Goal: Communication & Community: Answer question/provide support

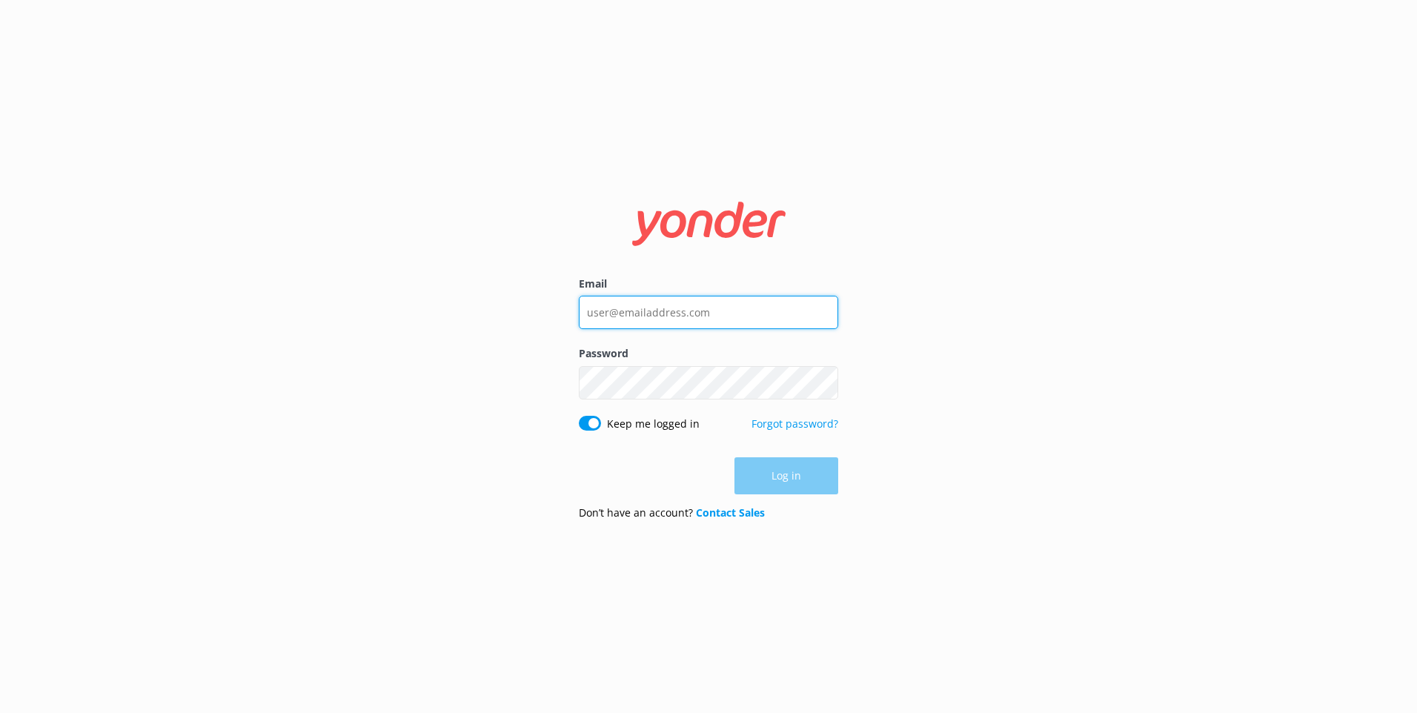
type input "pavfom@capitalhotelgroup.com.au"
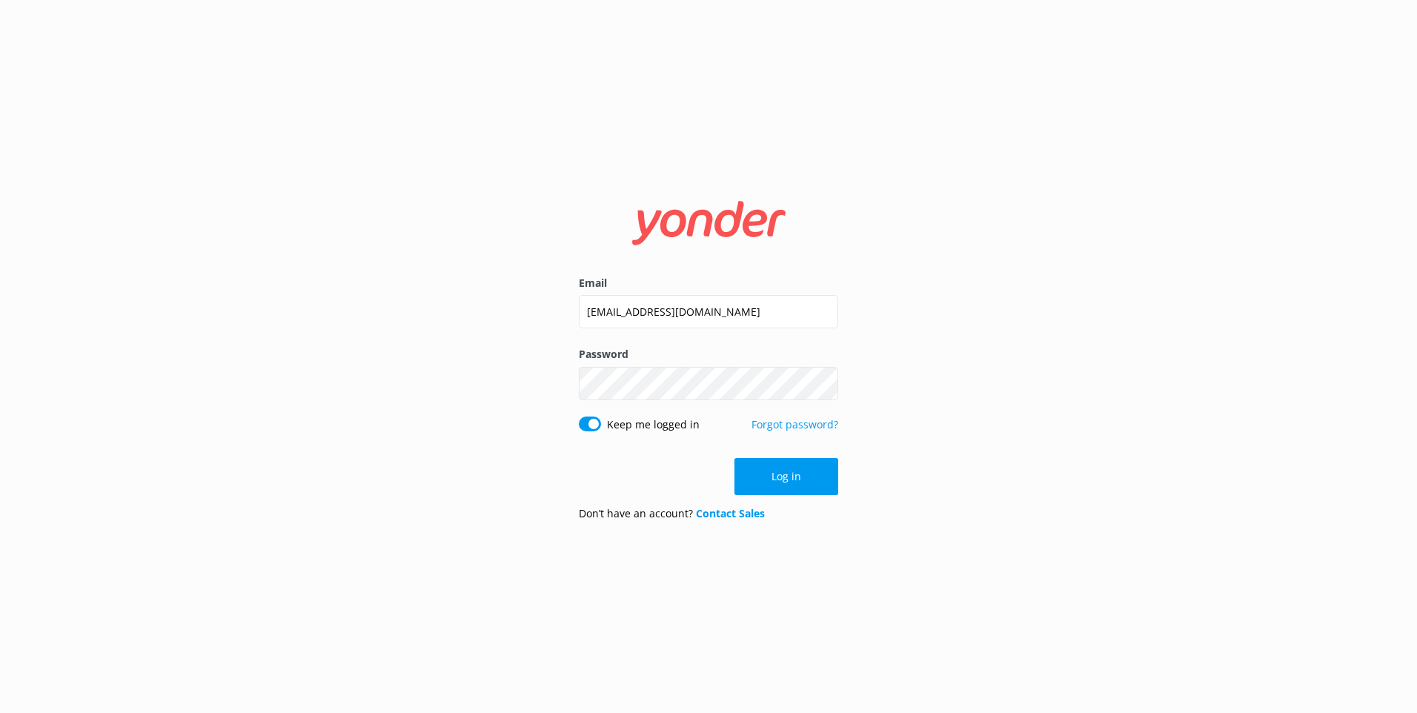
drag, startPoint x: 950, startPoint y: 368, endPoint x: 937, endPoint y: 379, distance: 17.4
click at [950, 368] on div "Email pavfom@capitalhotelgroup.com.au Password Show password Keep me logged in …" at bounding box center [708, 356] width 1417 height 713
click at [804, 469] on button "Log in" at bounding box center [787, 476] width 104 height 37
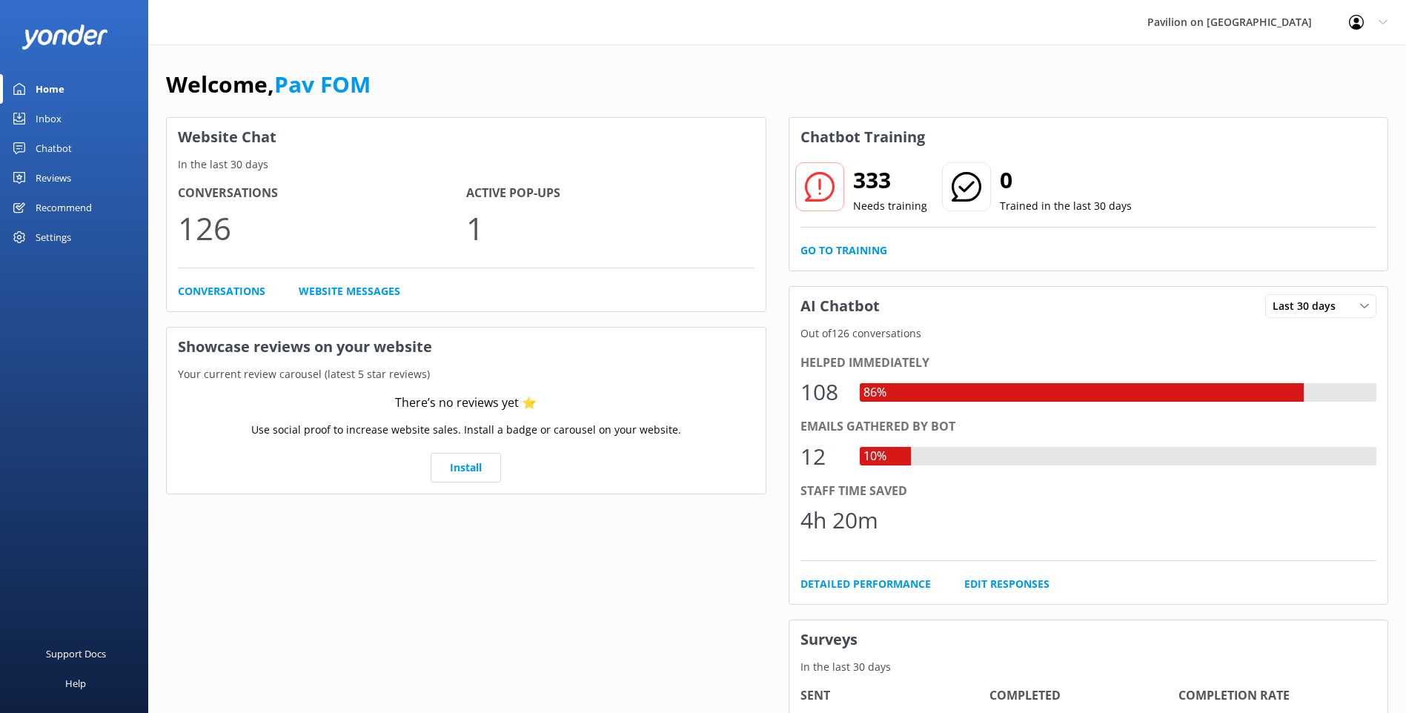
click at [55, 113] on div "Inbox" at bounding box center [49, 119] width 26 height 30
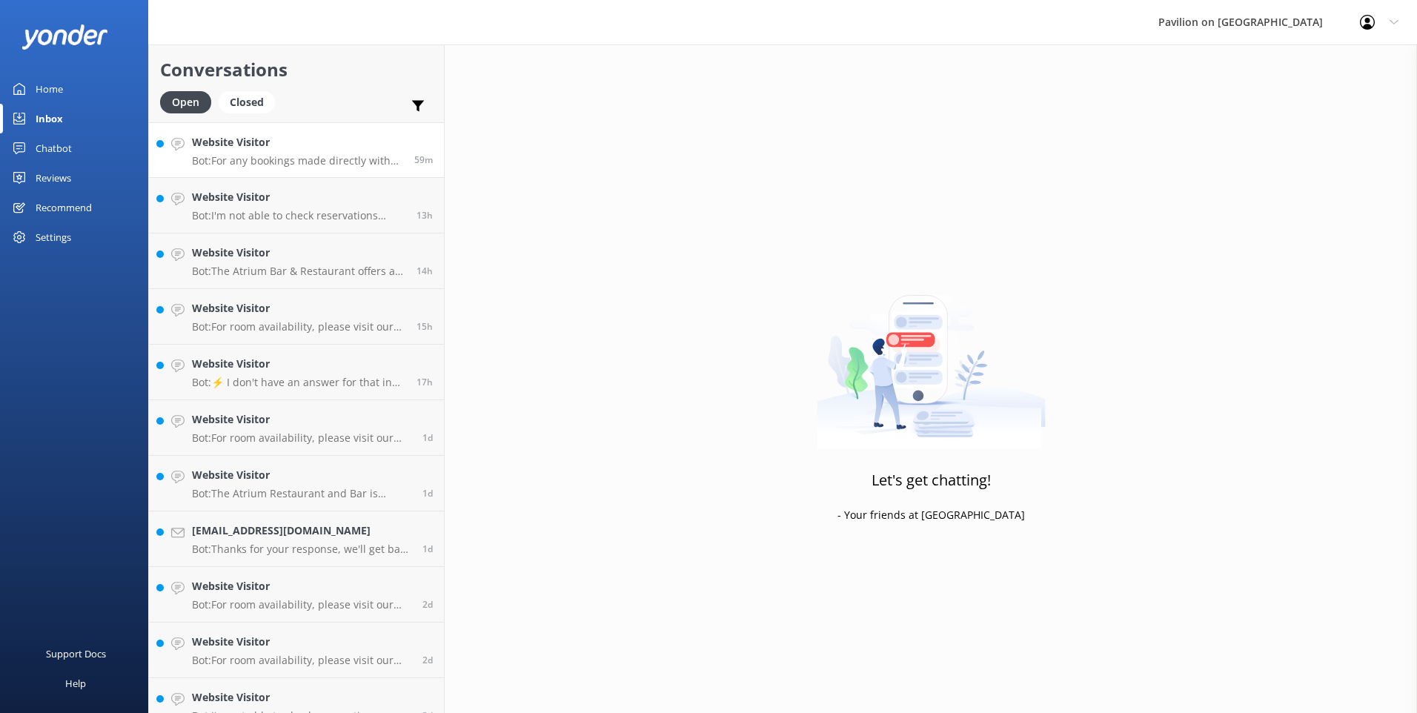
click at [308, 140] on h4 "Website Visitor" at bounding box center [297, 142] width 211 height 16
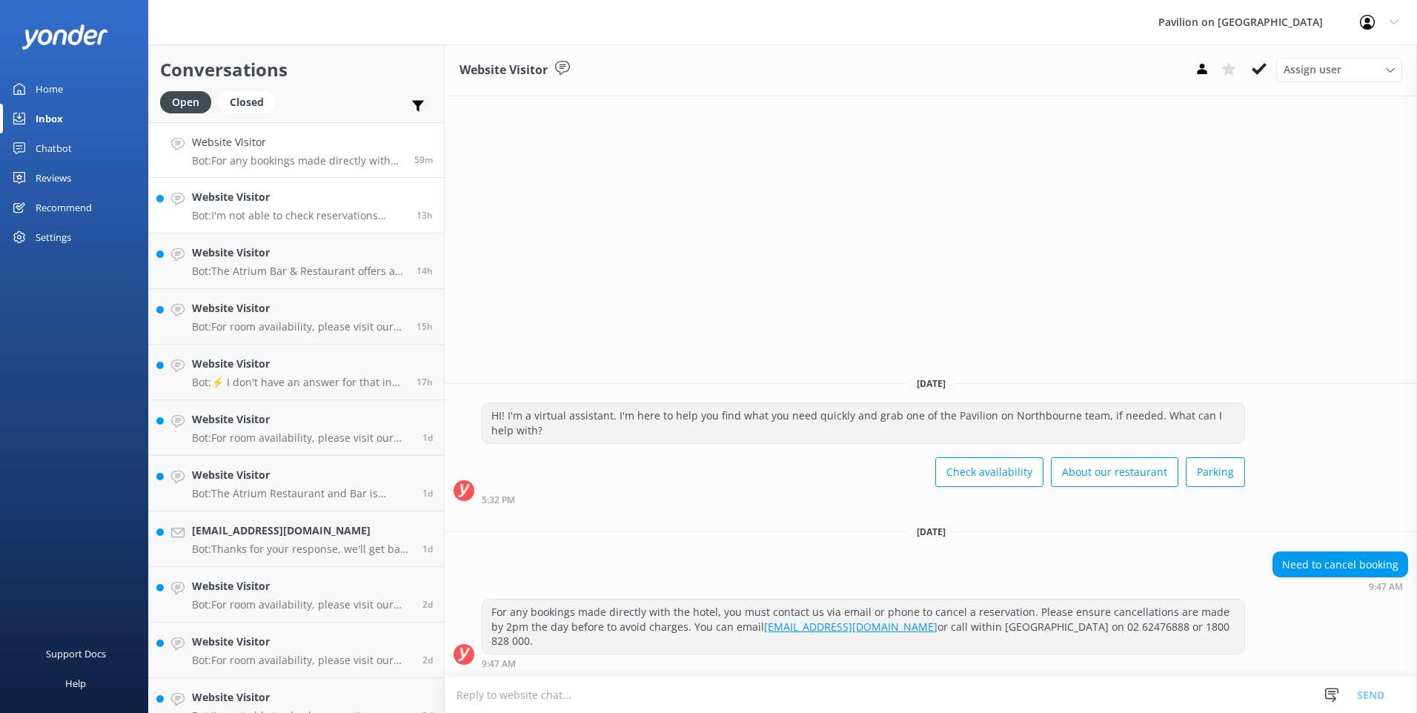
click at [296, 219] on p "Bot: I'm not able to check reservations directly. Please call us within [GEOGRA…" at bounding box center [298, 215] width 213 height 13
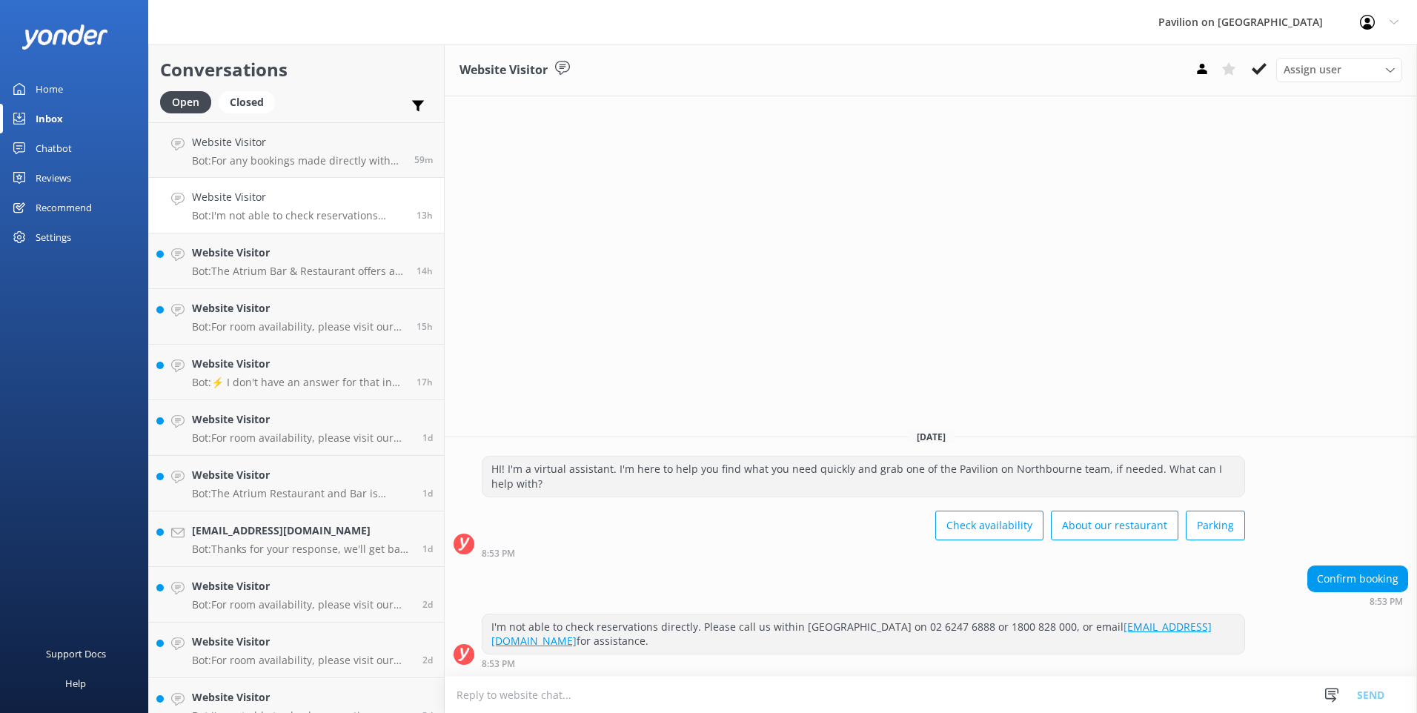
click at [315, 219] on p "Bot: I'm not able to check reservations directly. Please call us within [GEOGRA…" at bounding box center [298, 215] width 213 height 13
click at [291, 254] on h4 "Website Visitor" at bounding box center [298, 253] width 213 height 16
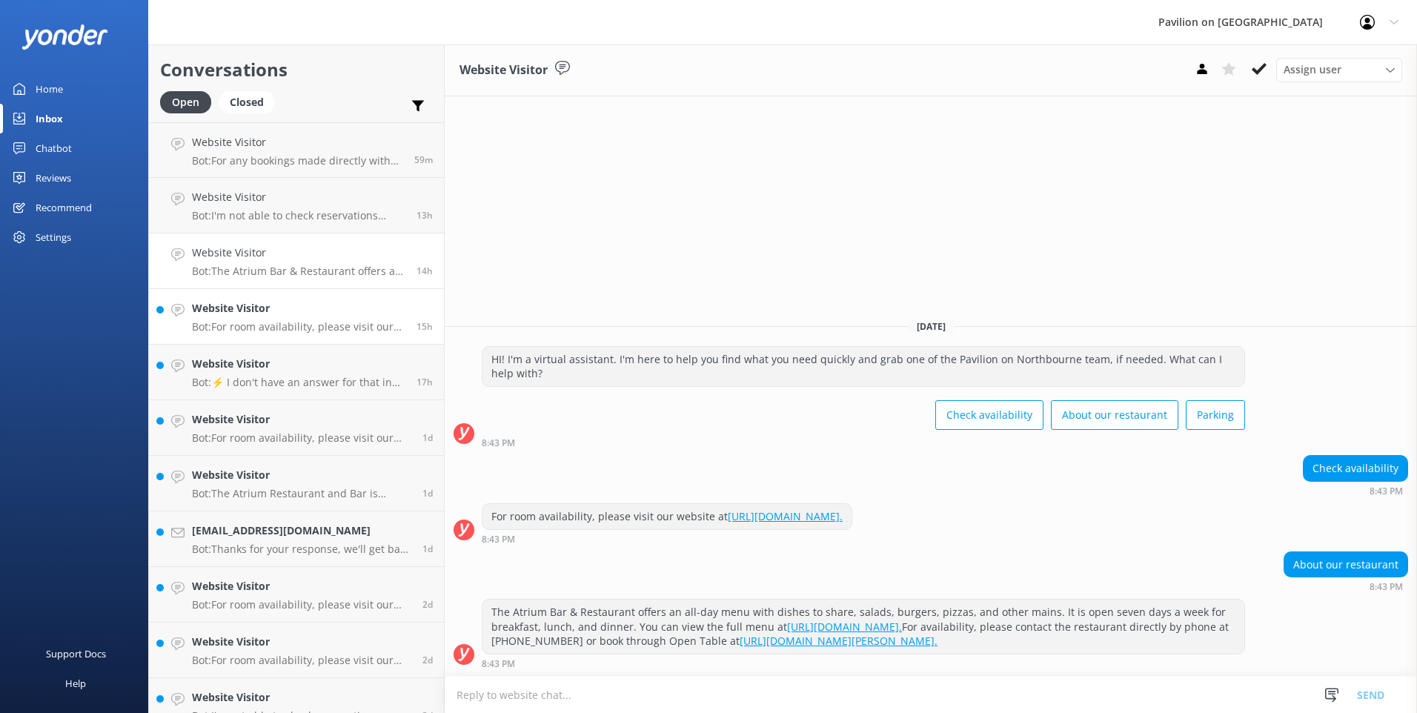
click at [243, 302] on h4 "Website Visitor" at bounding box center [298, 308] width 213 height 16
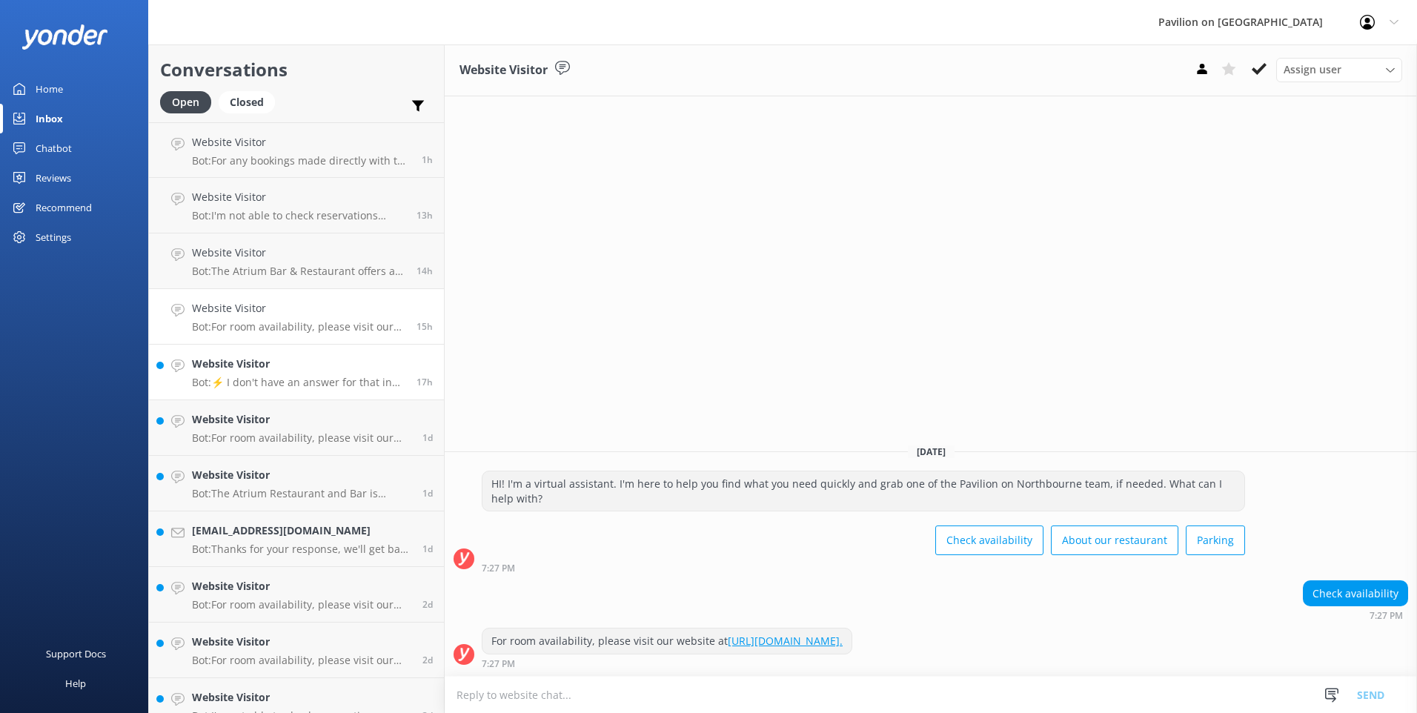
click at [318, 379] on p "Bot: ⚡ I don't have an answer for that in my knowledge base. Please try and rep…" at bounding box center [298, 382] width 213 height 13
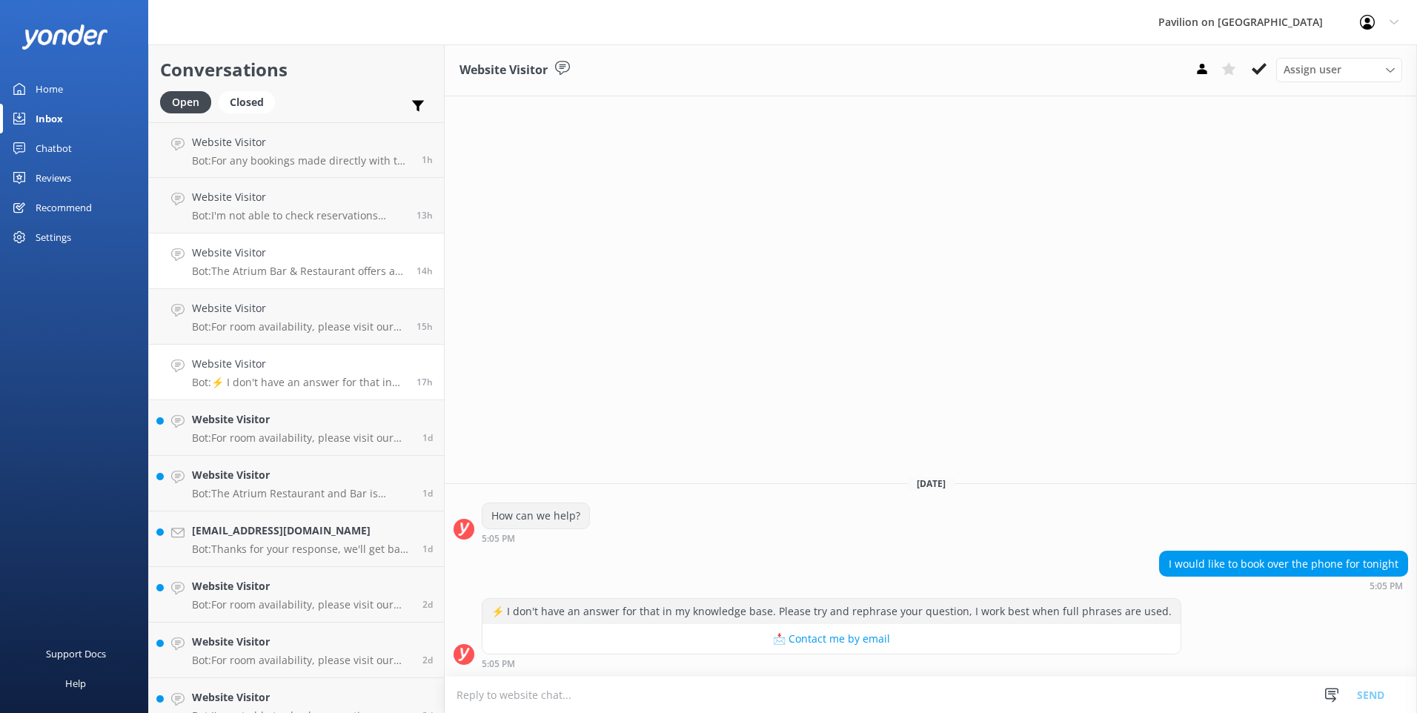
click at [294, 264] on div "Website Visitor Bot: The Atrium Bar & Restaurant offers an all-day menu with di…" at bounding box center [298, 261] width 213 height 33
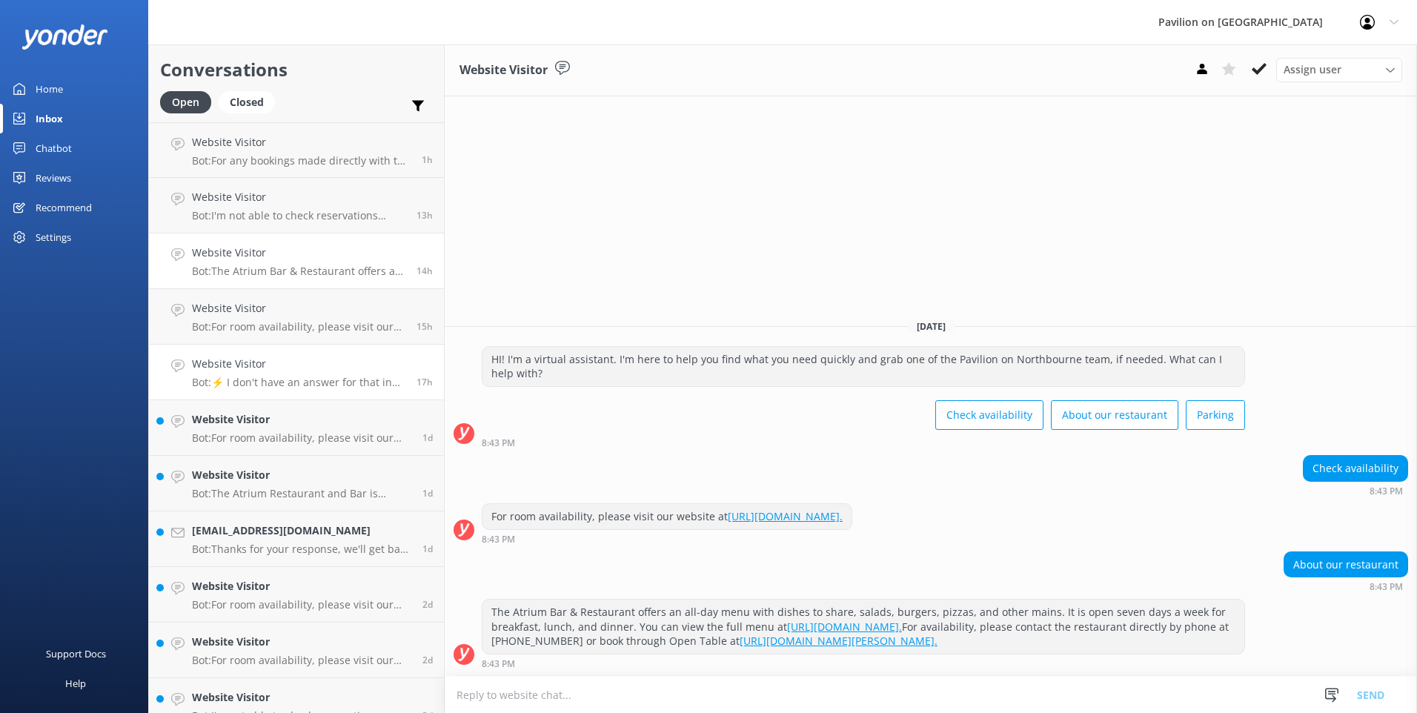
click at [285, 361] on h4 "Website Visitor" at bounding box center [298, 364] width 213 height 16
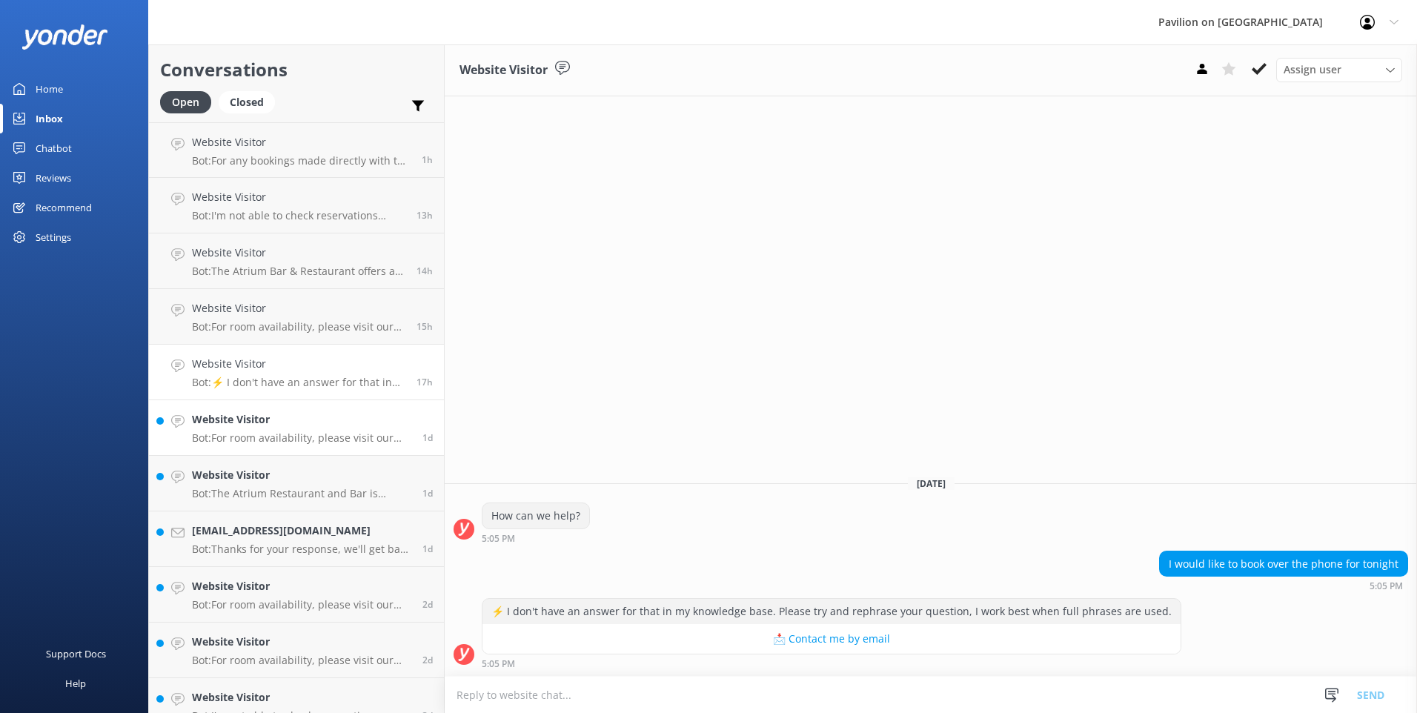
click at [295, 428] on div "Website Visitor Bot: For room availability, please visit our website at https:/…" at bounding box center [301, 427] width 219 height 33
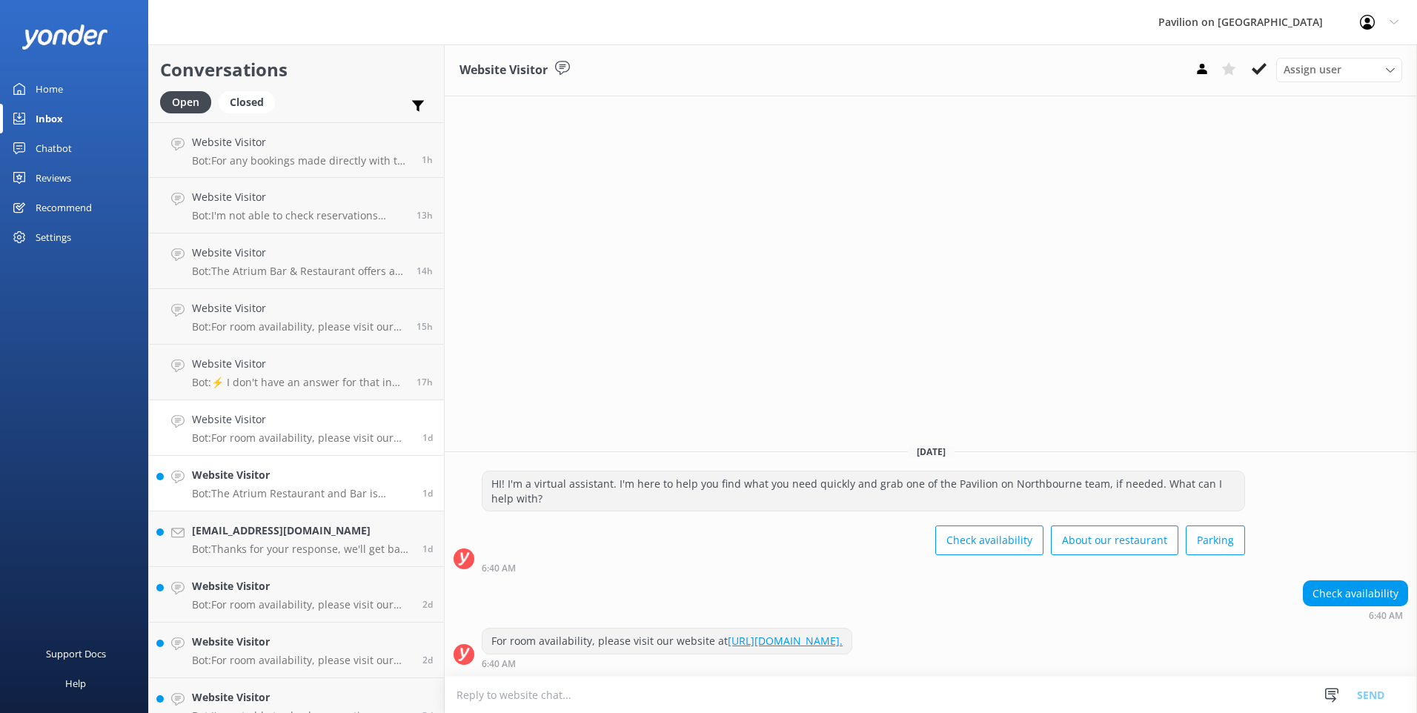
click at [308, 475] on h4 "Website Visitor" at bounding box center [301, 475] width 219 height 16
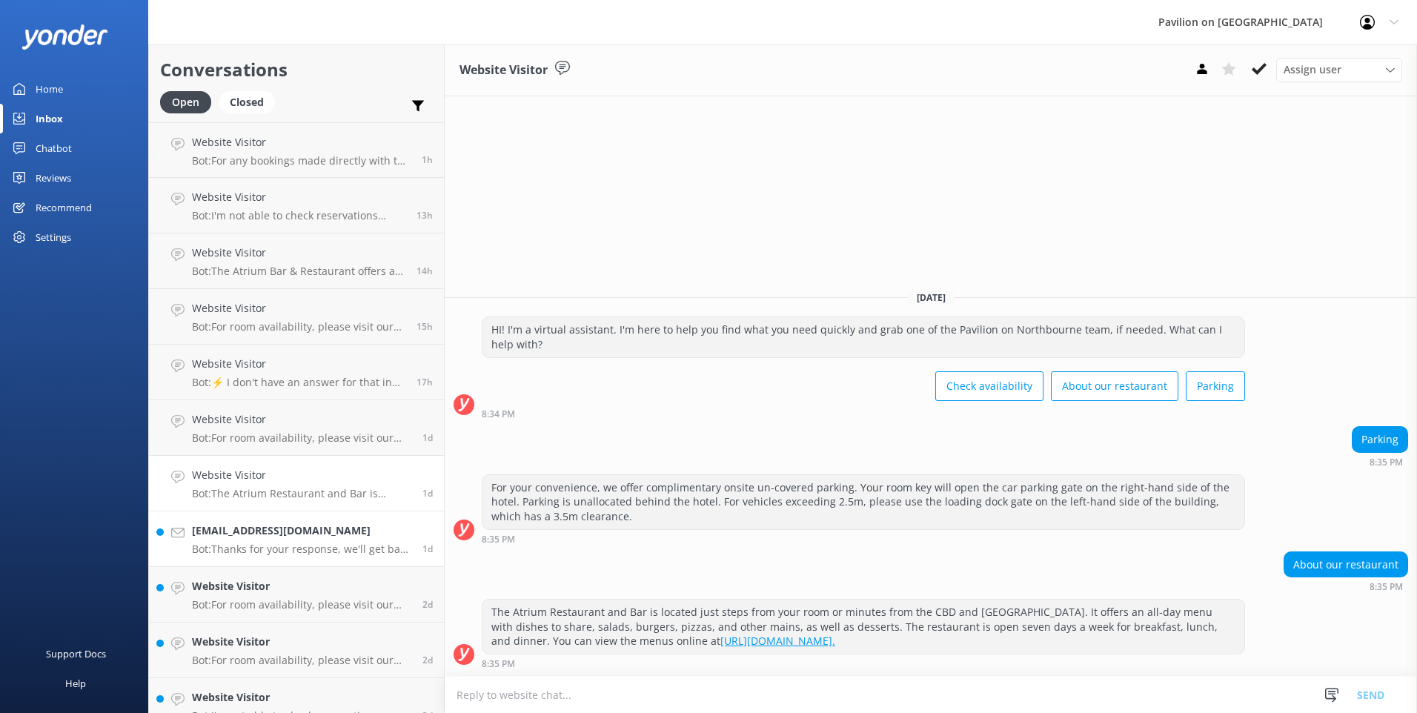
click at [291, 534] on h4 "lynnegoldspring@gmail.com" at bounding box center [301, 531] width 219 height 16
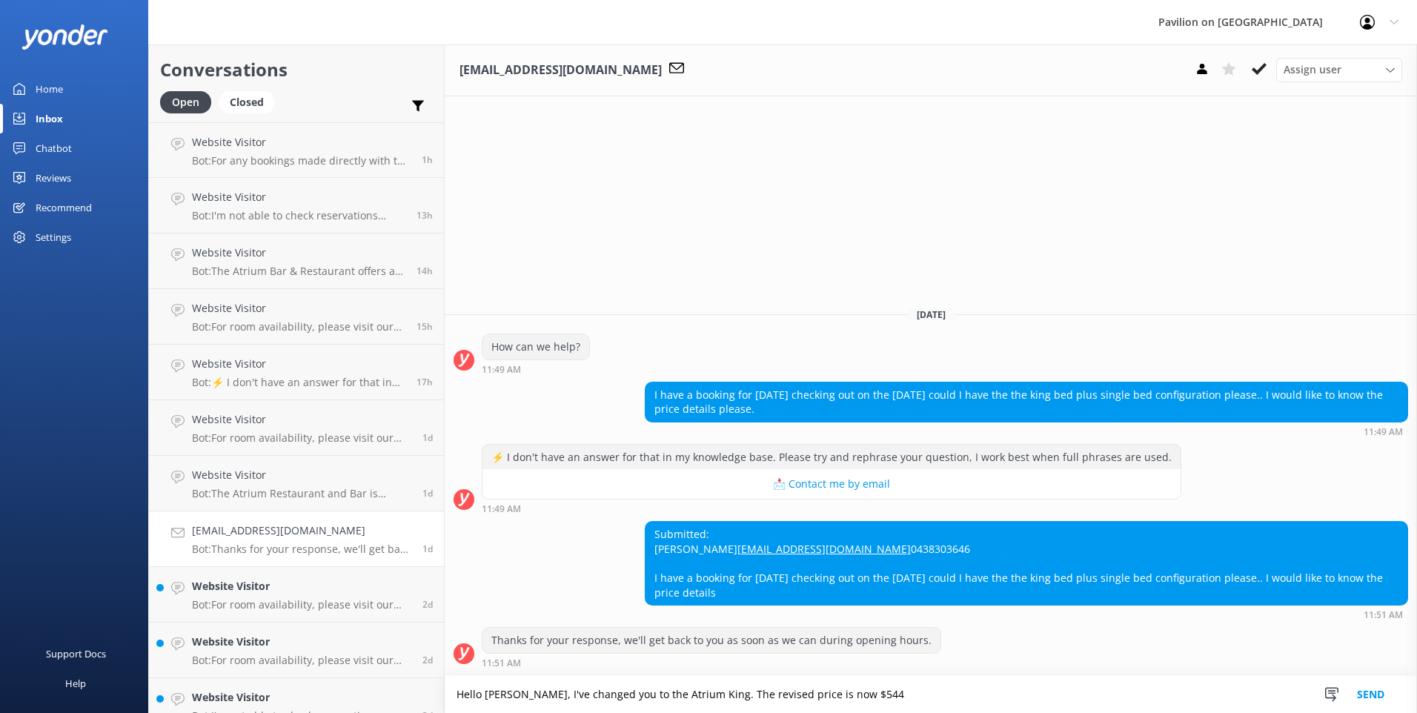
click at [854, 692] on textarea "Hello Lynne, I've changed you to the Atrium King. The revised price is now $544" at bounding box center [931, 694] width 972 height 37
type textarea "Hello Lynne, I've changed you to the Atrium King. The revised price is now $544…"
click at [1365, 692] on button "Send" at bounding box center [1371, 694] width 56 height 37
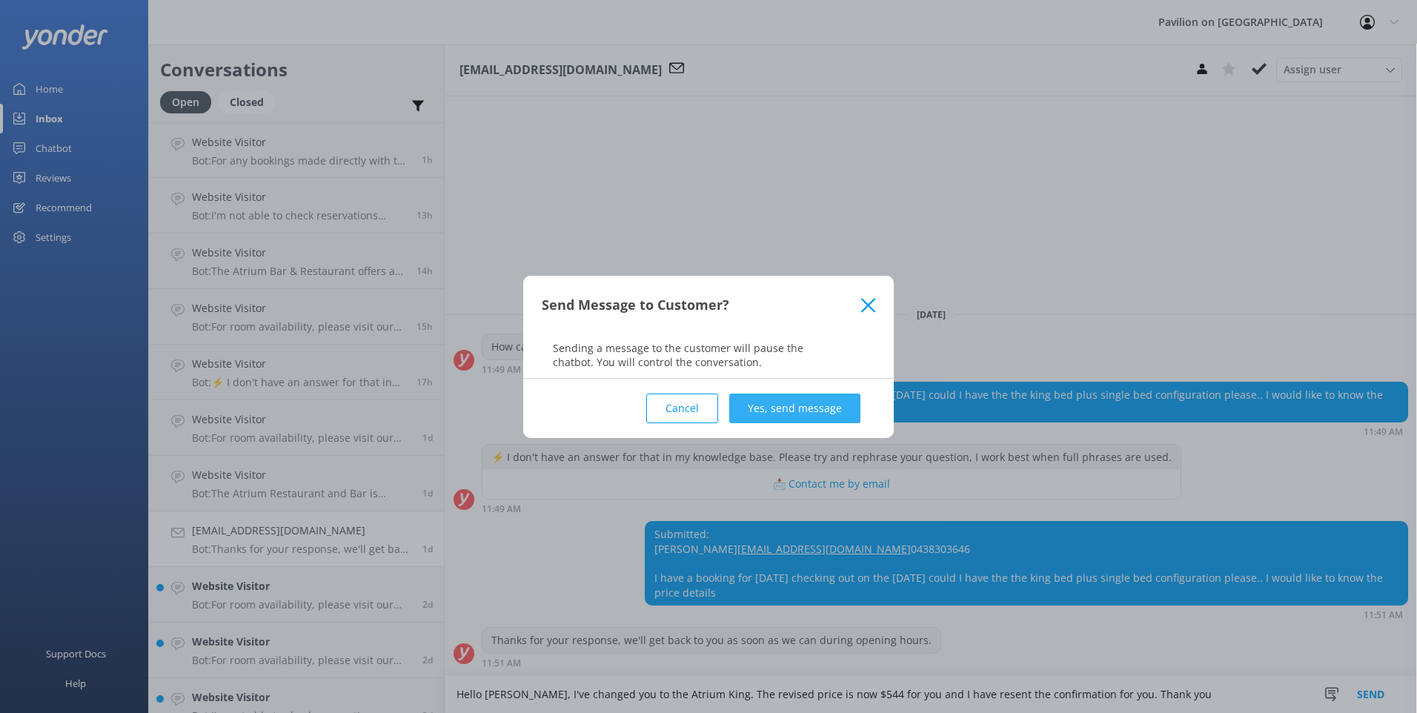
click at [824, 408] on button "Yes, send message" at bounding box center [794, 409] width 131 height 30
